Goal: Transaction & Acquisition: Purchase product/service

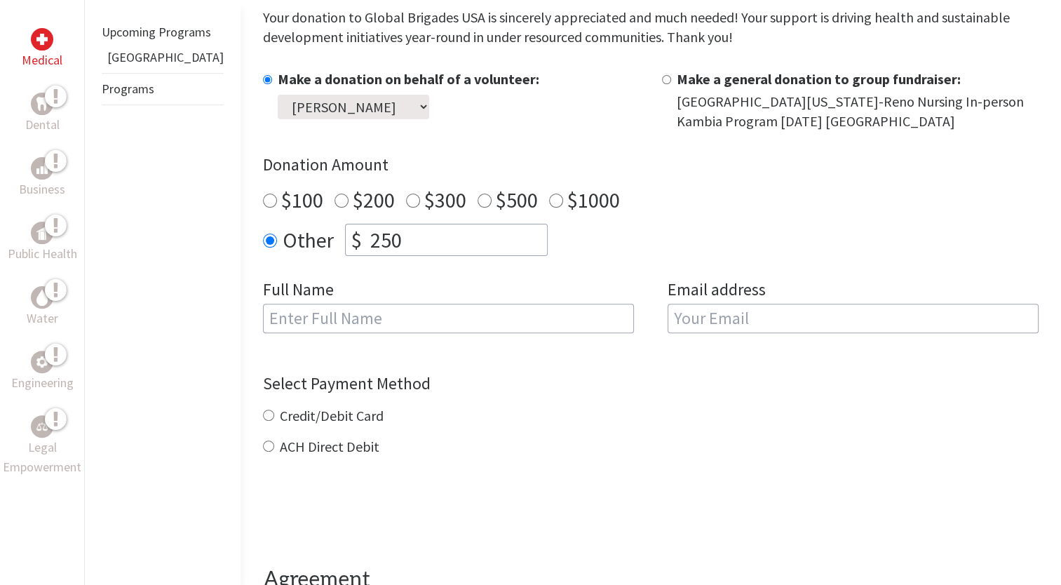
scroll to position [418, 0]
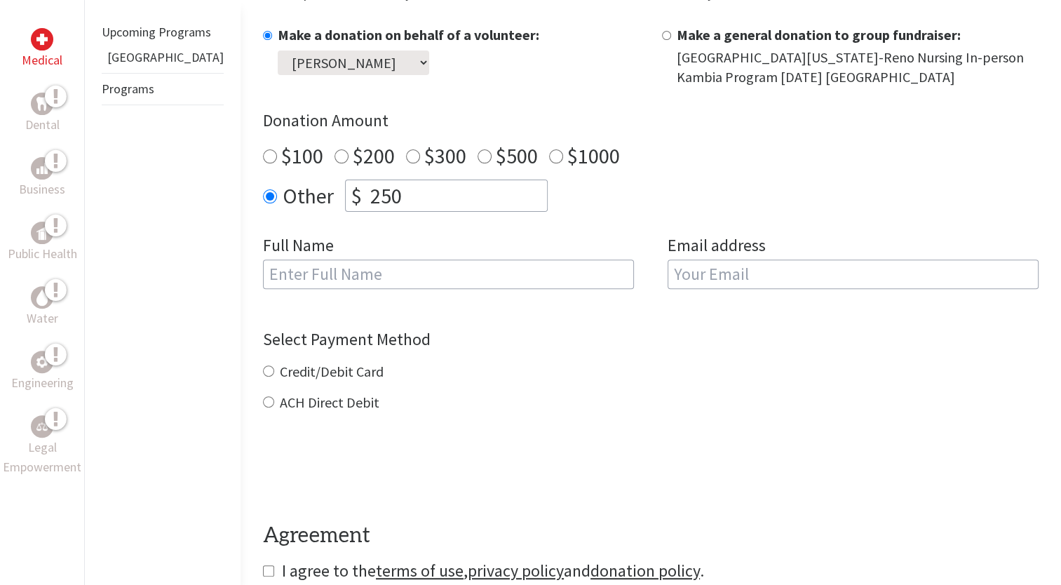
click at [452, 264] on input "text" at bounding box center [448, 274] width 371 height 29
type input "[PERSON_NAME]"
click at [704, 265] on input "email" at bounding box center [853, 274] width 371 height 29
type input "[EMAIL_ADDRESS][DOMAIN_NAME]"
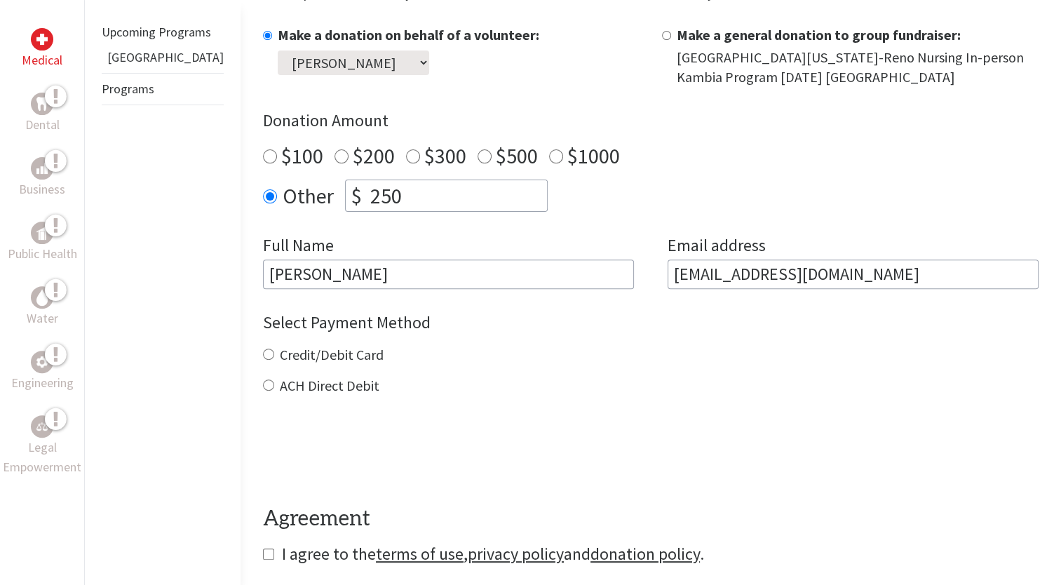
click at [263, 368] on div "Credit/Debit Card ACH Direct Debit" at bounding box center [651, 370] width 776 height 51
click at [263, 355] on div "Credit/Debit Card" at bounding box center [651, 355] width 776 height 20
click at [263, 352] on input "Credit/Debit Card" at bounding box center [268, 354] width 11 height 11
radio input "true"
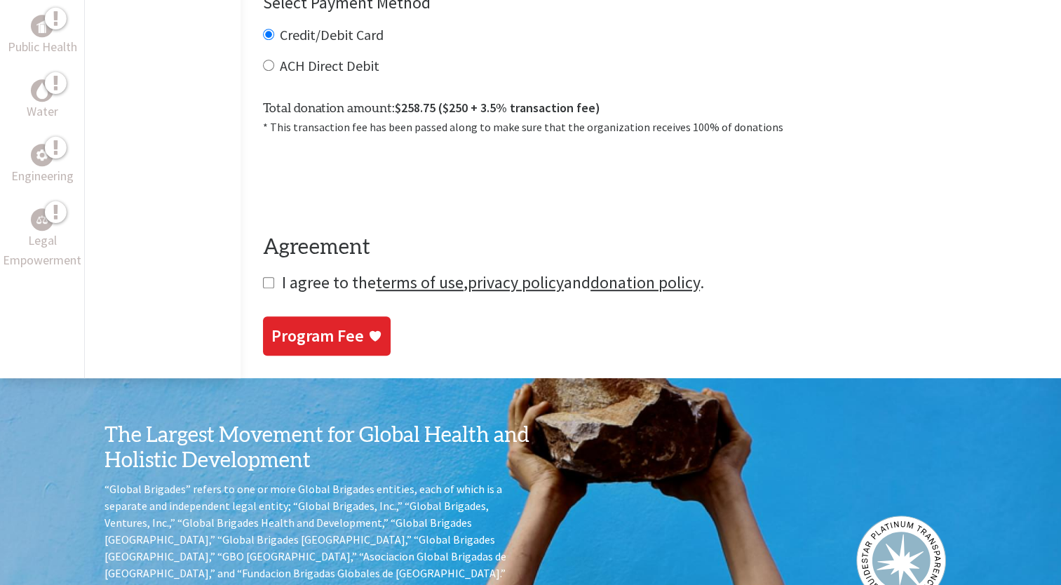
scroll to position [741, 0]
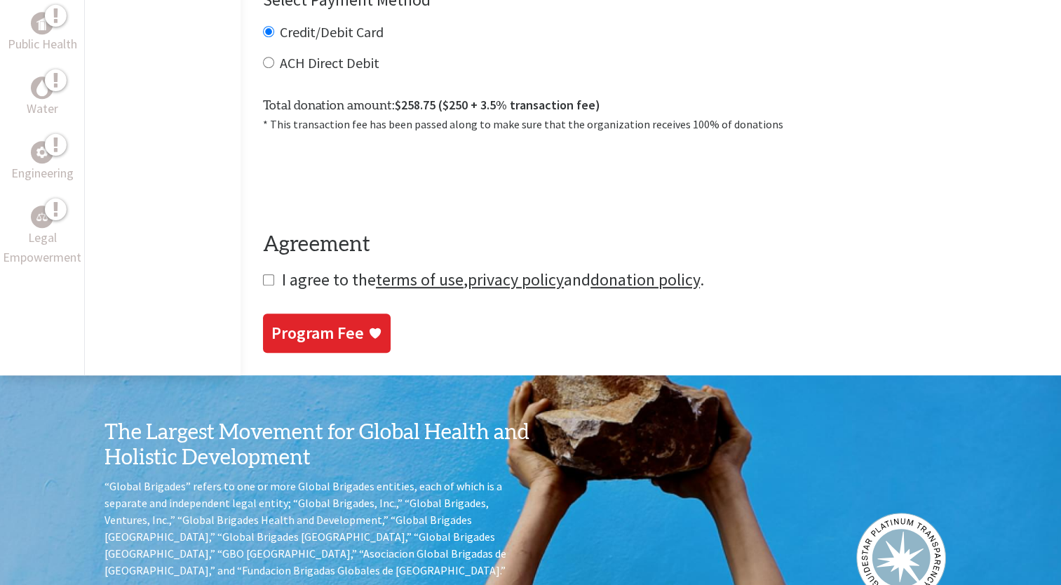
click at [263, 284] on input "checkbox" at bounding box center [268, 279] width 11 height 11
checkbox input "true"
click at [368, 339] on icon at bounding box center [375, 335] width 14 height 14
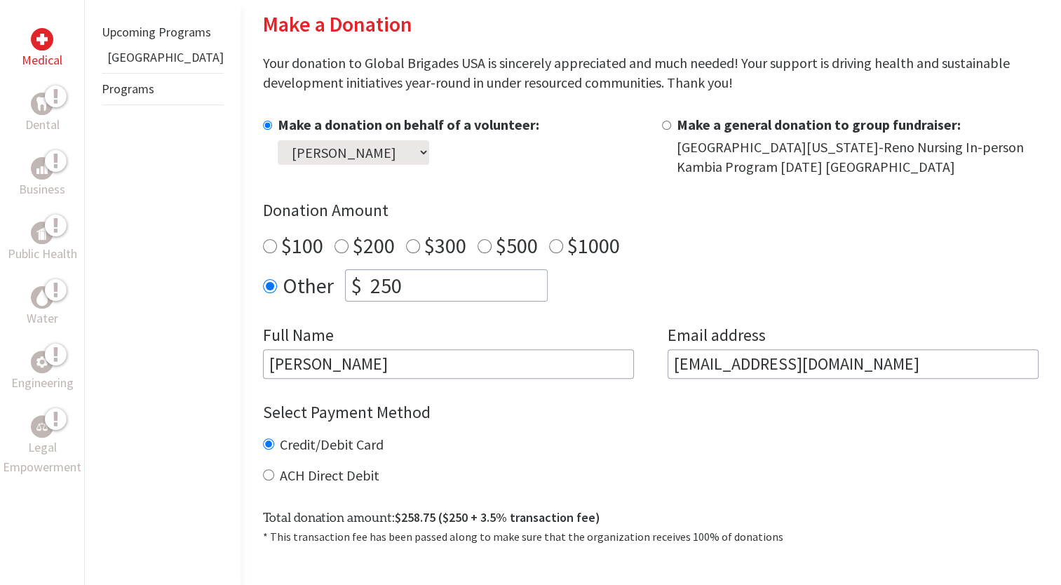
scroll to position [330, 0]
